Goal: Entertainment & Leisure: Consume media (video, audio)

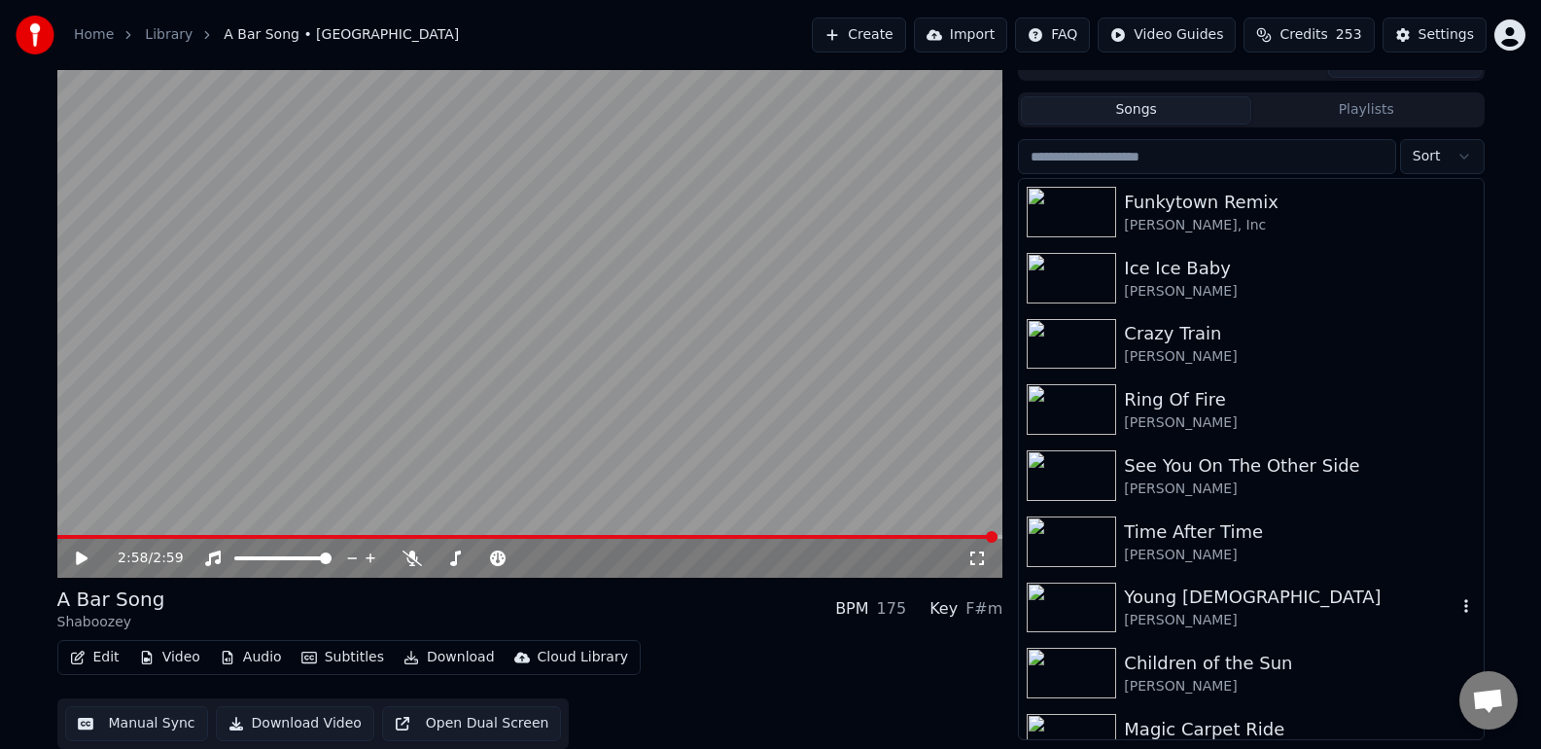
click at [1092, 599] on img at bounding box center [1071, 607] width 89 height 51
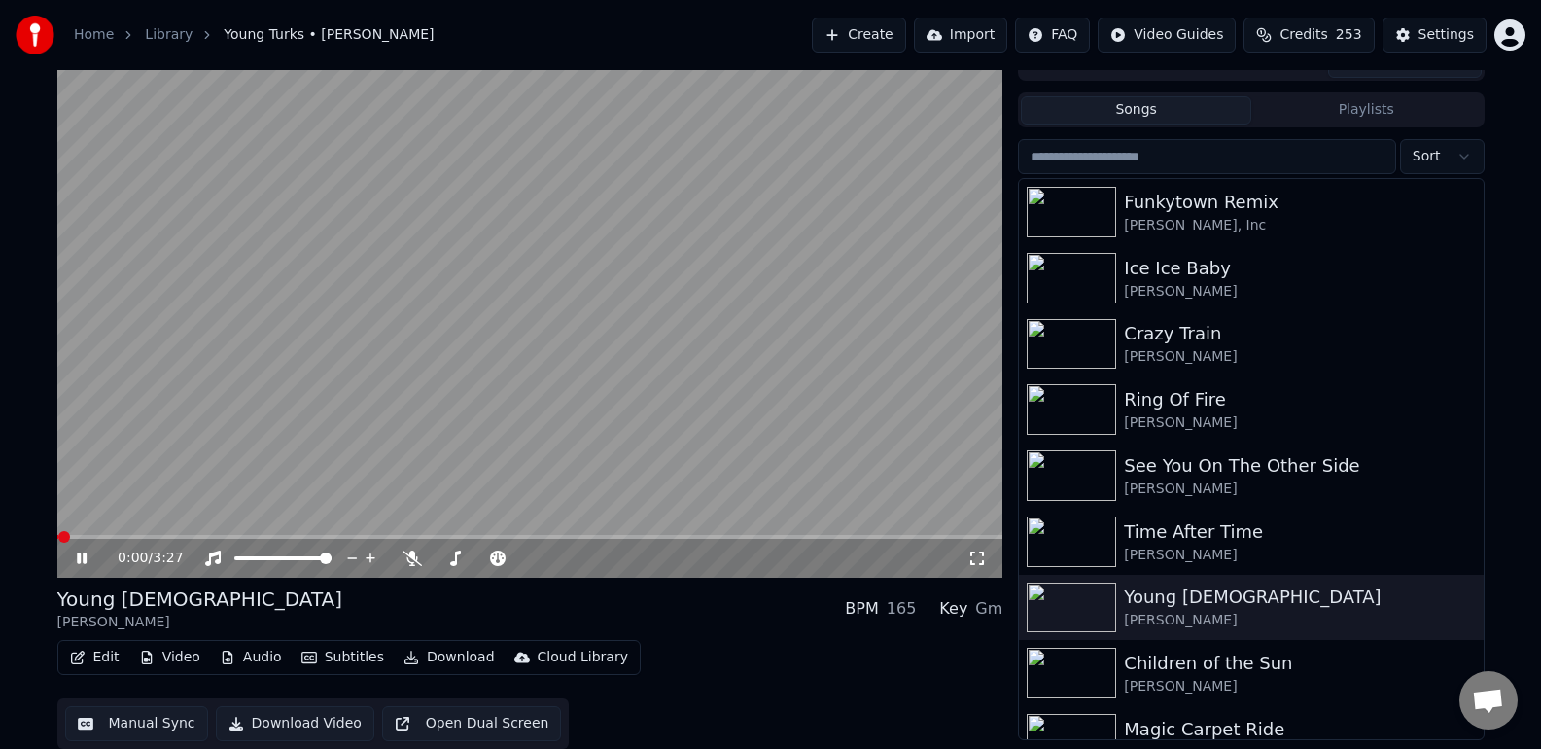
click at [82, 565] on icon at bounding box center [96, 558] width 46 height 16
click at [971, 558] on icon at bounding box center [976, 558] width 19 height 16
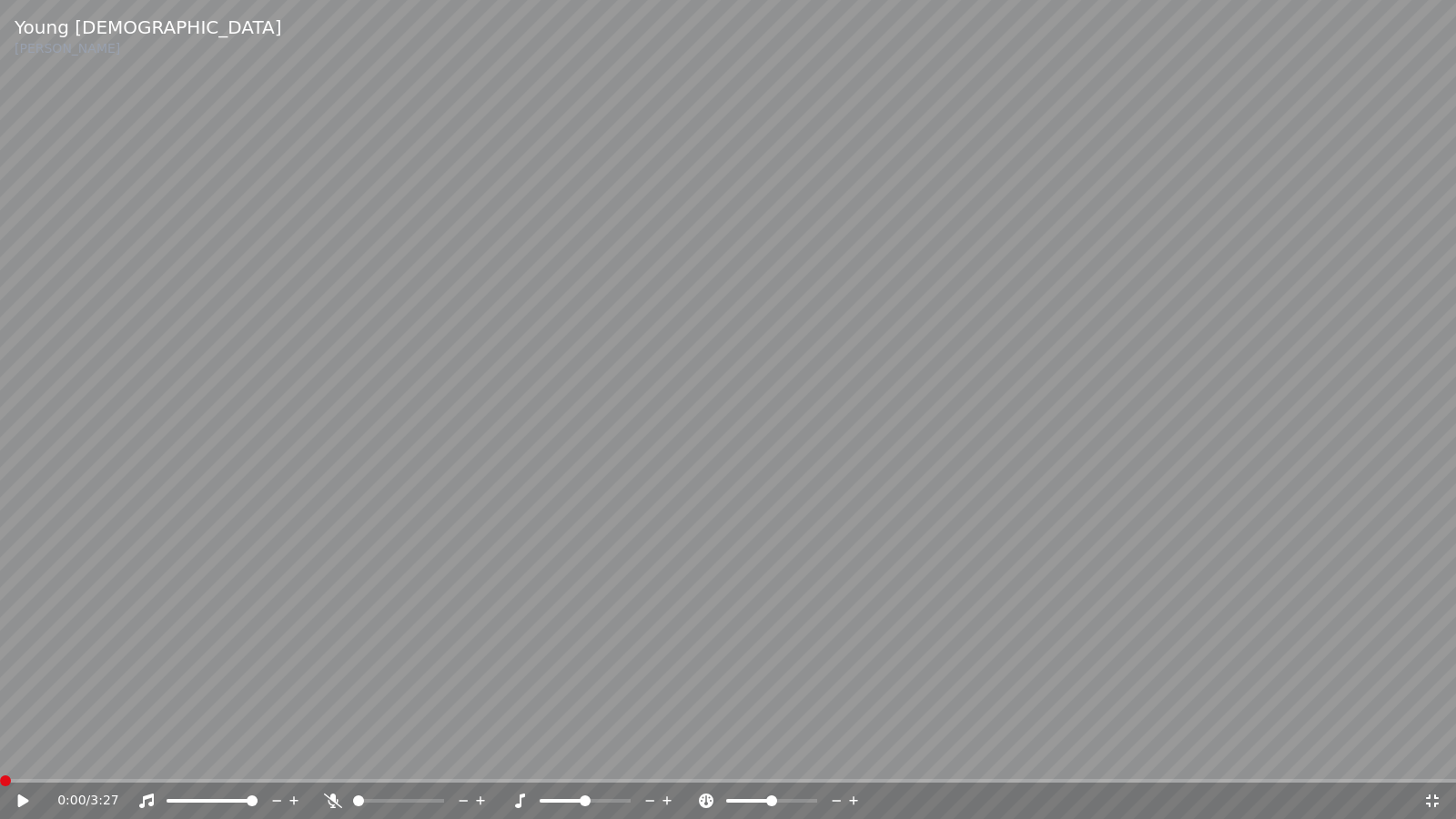
click at [0, 700] on span at bounding box center [728, 781] width 1456 height 4
click at [26, 700] on icon at bounding box center [23, 801] width 11 height 13
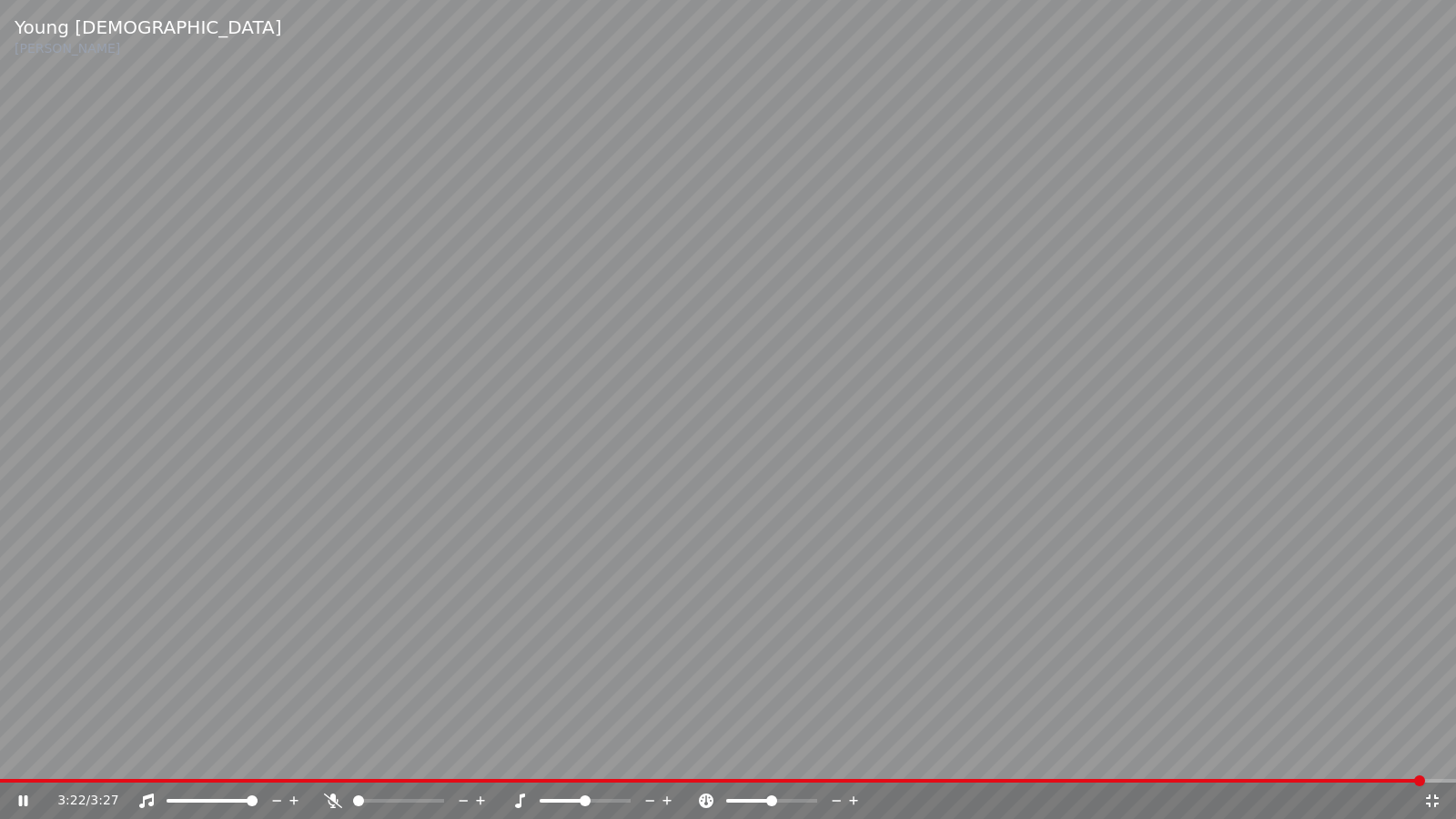
click at [23, 700] on icon at bounding box center [23, 801] width 9 height 11
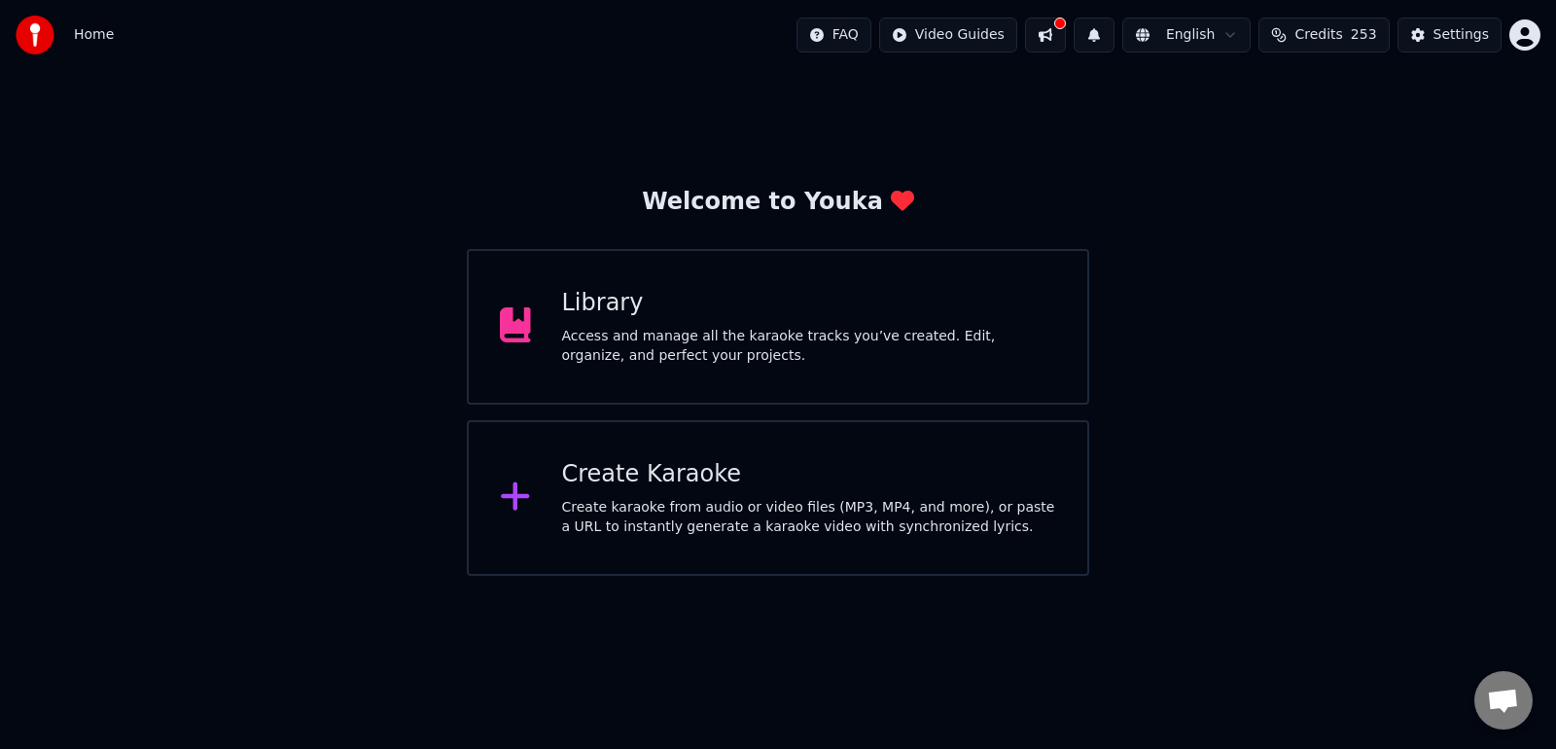
click at [717, 302] on div "Library" at bounding box center [809, 303] width 495 height 31
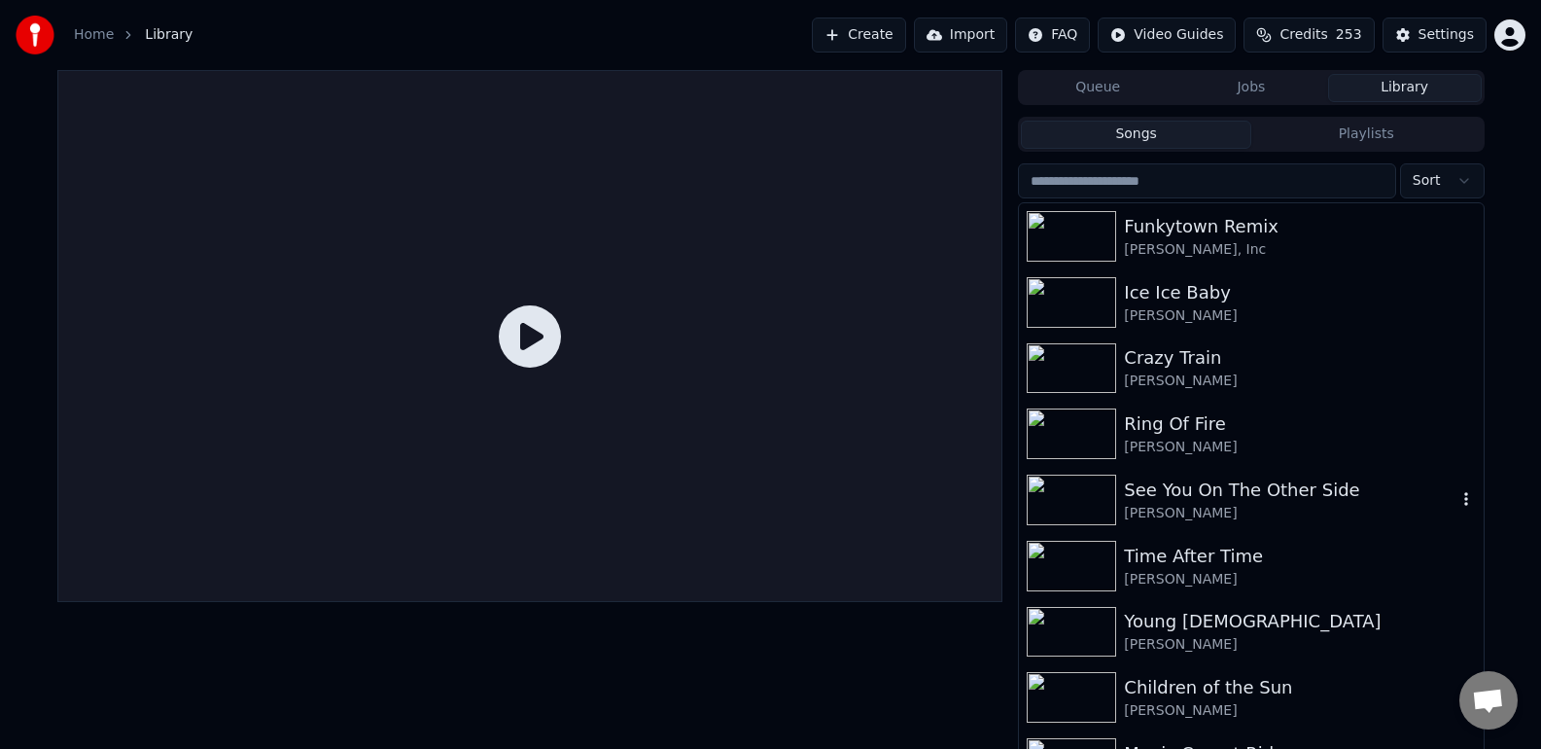
click at [1310, 493] on div "See You On The Other Side" at bounding box center [1290, 489] width 332 height 27
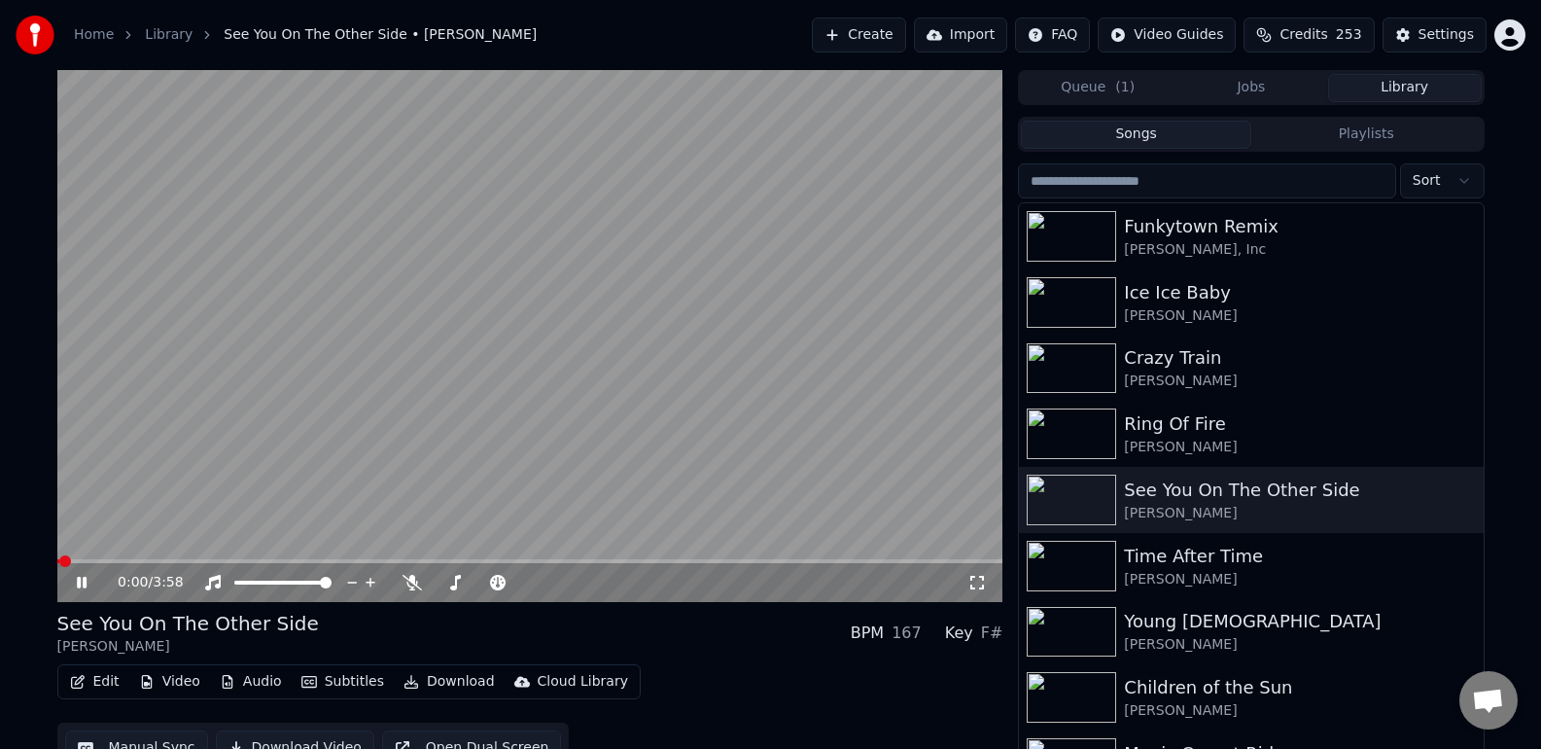
click at [983, 588] on icon at bounding box center [977, 583] width 14 height 14
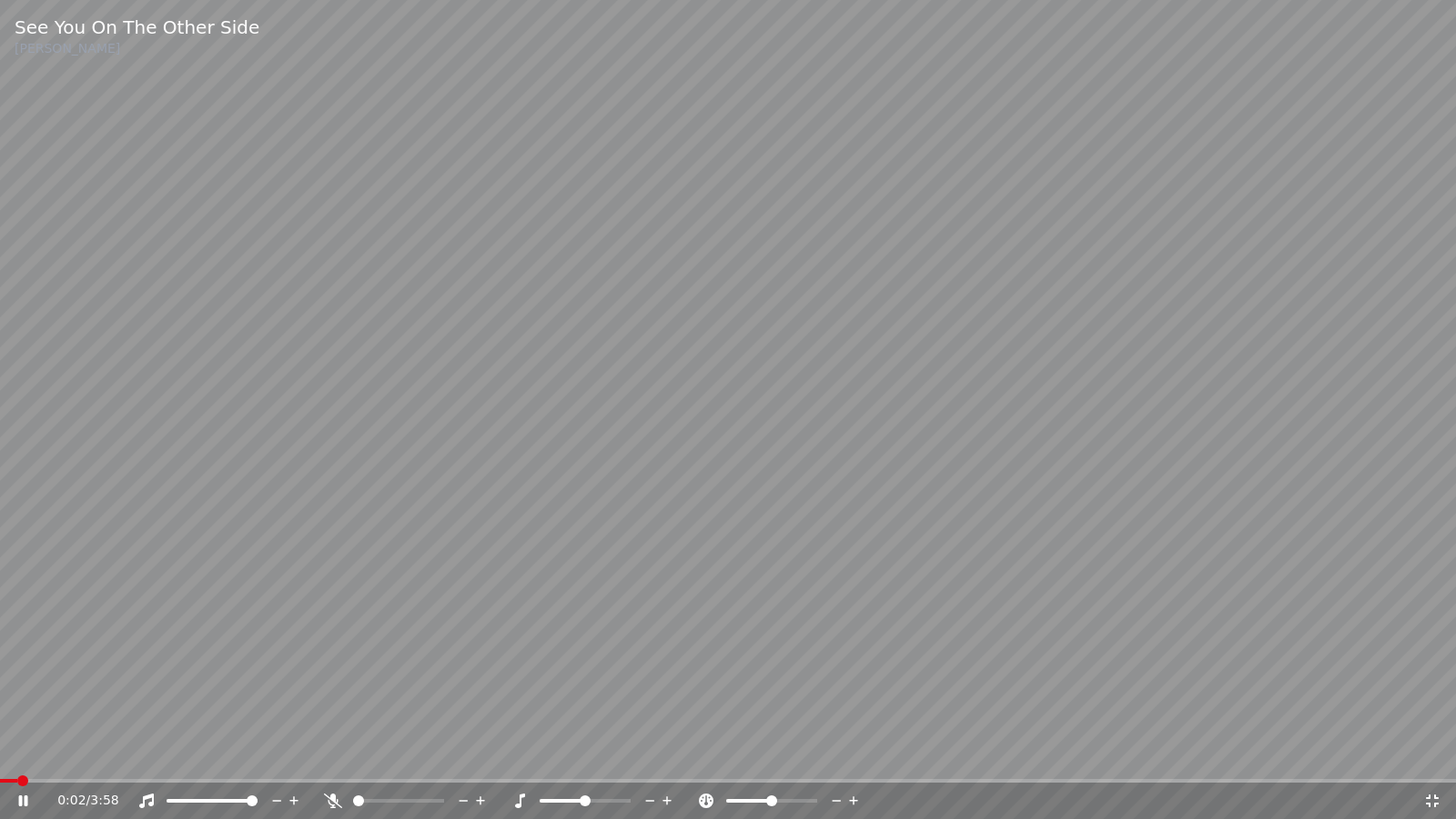
click at [26, 700] on icon at bounding box center [23, 801] width 9 height 11
drag, startPoint x: 22, startPoint y: 785, endPoint x: 0, endPoint y: 781, distance: 22.4
click at [0, 700] on div "0:02 / 3:58" at bounding box center [728, 798] width 1456 height 40
click at [0, 700] on span at bounding box center [6, 781] width 11 height 11
click at [20, 700] on icon at bounding box center [23, 801] width 11 height 13
